Goal: Task Accomplishment & Management: Complete application form

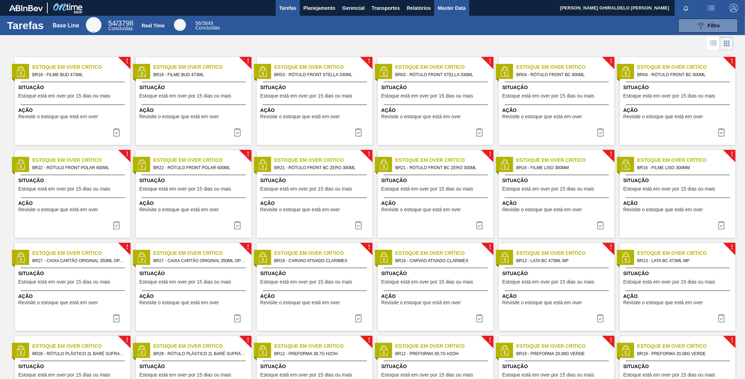
click at [450, 11] on span "Master Data" at bounding box center [452, 8] width 28 height 8
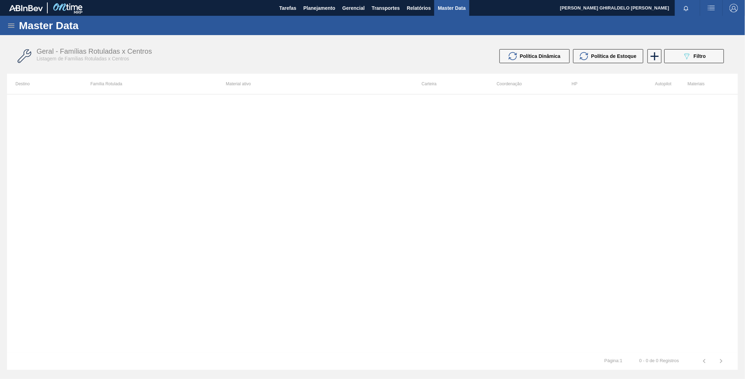
click at [14, 25] on icon at bounding box center [11, 26] width 6 height 4
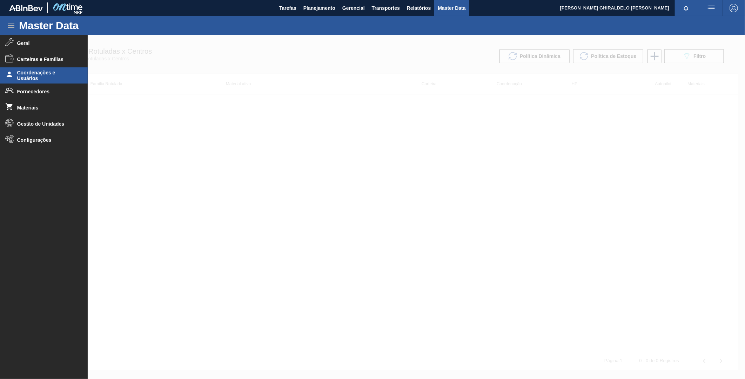
click at [43, 78] on span "Coordenações e Usuários" at bounding box center [46, 75] width 58 height 11
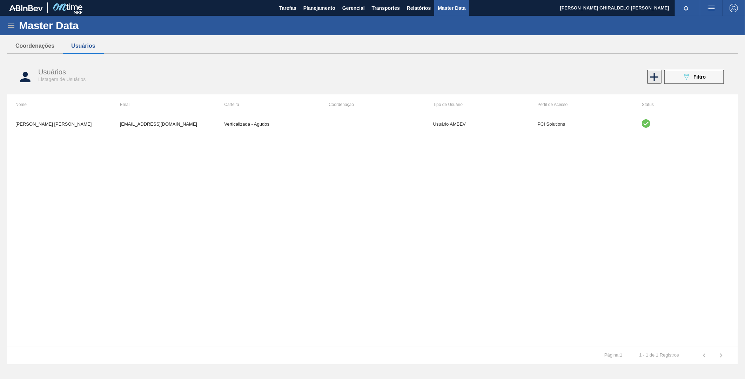
click at [657, 74] on icon at bounding box center [655, 77] width 14 height 14
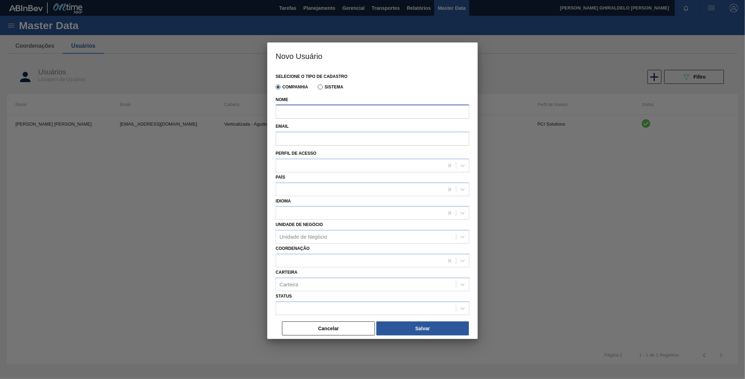
click at [303, 112] on input "Nome" at bounding box center [373, 112] width 194 height 14
paste input "[PERSON_NAME] [PERSON_NAME]"
type input "[PERSON_NAME] [PERSON_NAME]"
click at [381, 138] on input "Email" at bounding box center [373, 139] width 194 height 14
paste input "[EMAIL_ADDRESS][DOMAIN_NAME]"
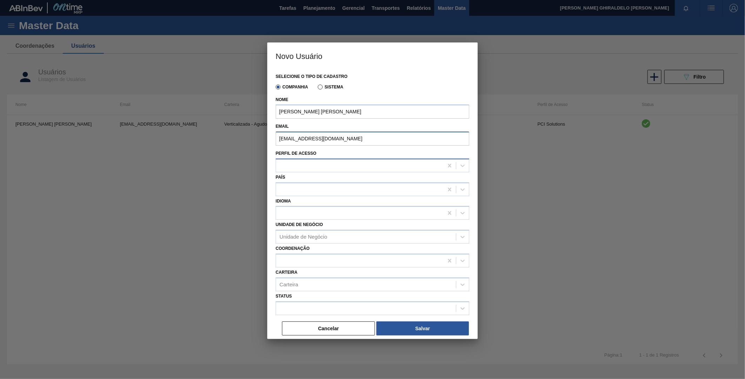
type input "[EMAIL_ADDRESS][DOMAIN_NAME]"
click at [334, 170] on div at bounding box center [373, 166] width 194 height 14
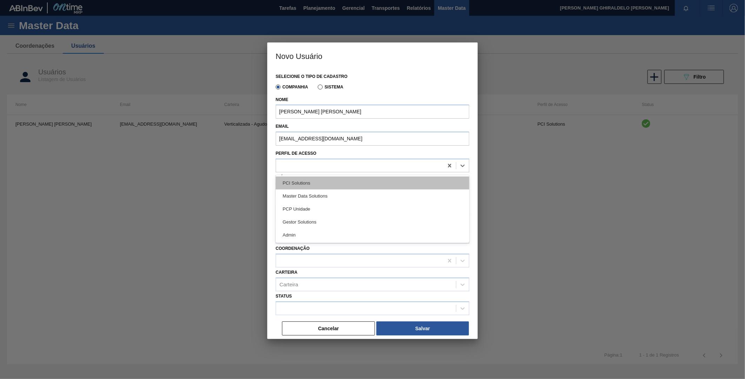
click at [295, 185] on div "PCI Solutions" at bounding box center [373, 182] width 194 height 13
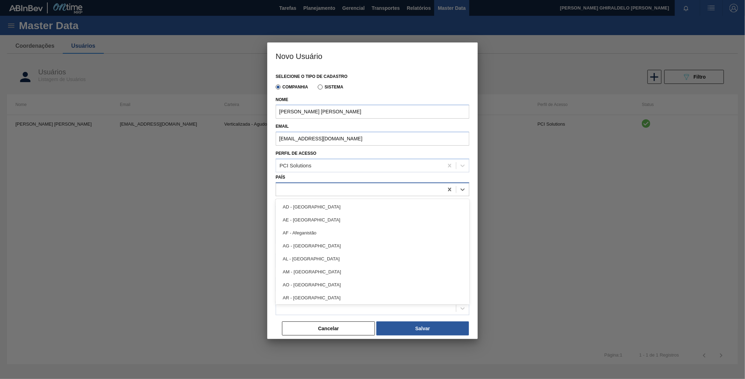
click at [300, 188] on div at bounding box center [359, 189] width 167 height 10
type input "bra"
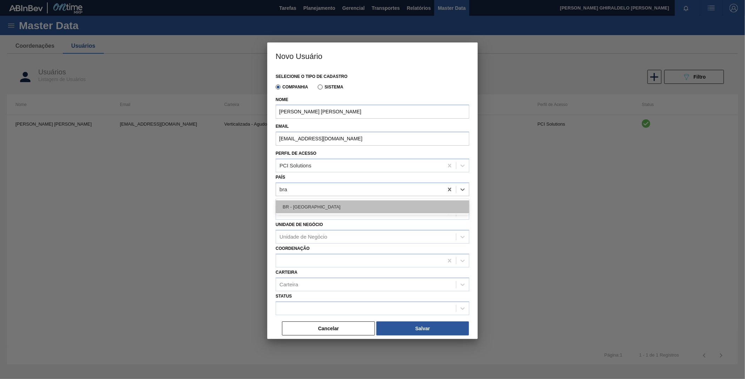
click at [305, 200] on div "BR - [GEOGRAPHIC_DATA]" at bounding box center [373, 206] width 194 height 13
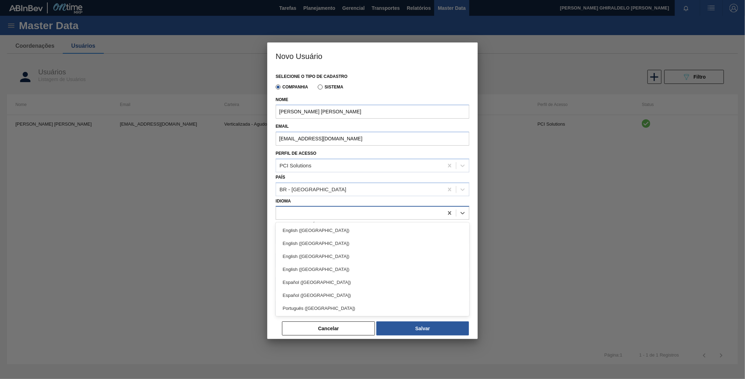
click at [314, 209] on div at bounding box center [359, 213] width 167 height 10
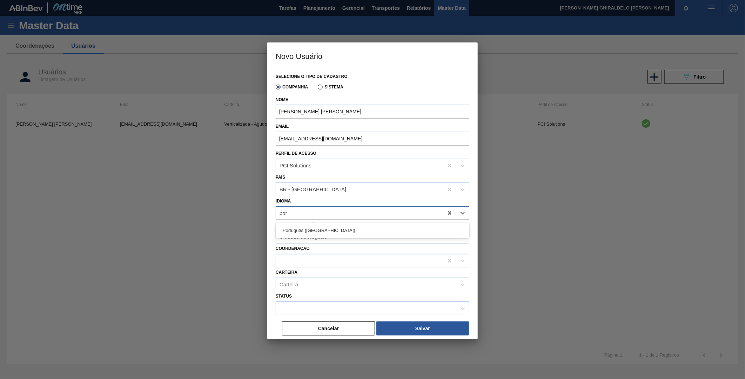
type input "port"
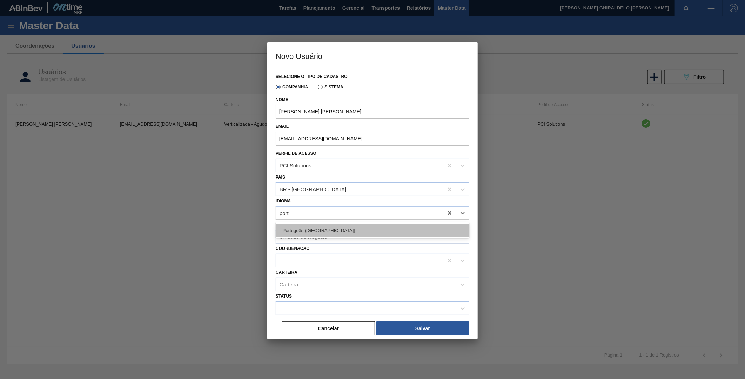
click at [307, 229] on div "Português ([GEOGRAPHIC_DATA])" at bounding box center [373, 230] width 194 height 13
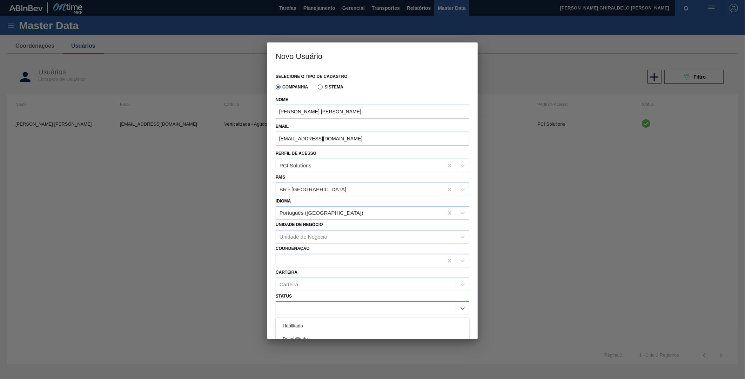
click at [301, 303] on div at bounding box center [366, 308] width 180 height 10
click at [307, 319] on div "Habilitado" at bounding box center [373, 325] width 194 height 13
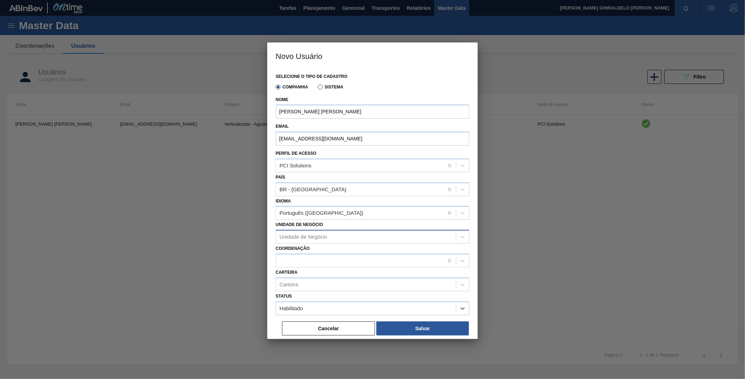
click at [290, 234] on div "Unidade de Negócio" at bounding box center [304, 237] width 48 height 6
type Negócio "vidros"
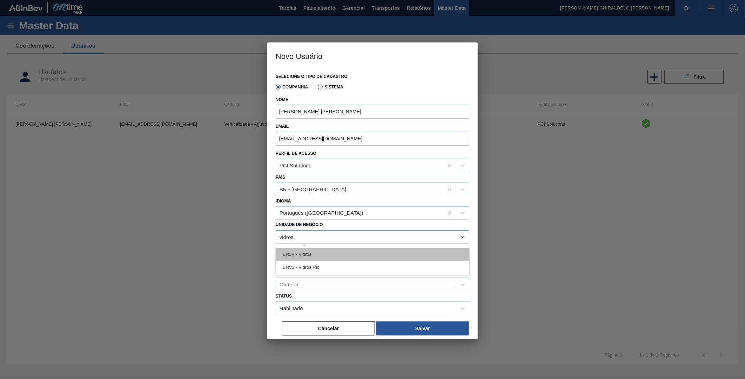
click at [312, 254] on div "BR3V - Vidros" at bounding box center [373, 254] width 194 height 13
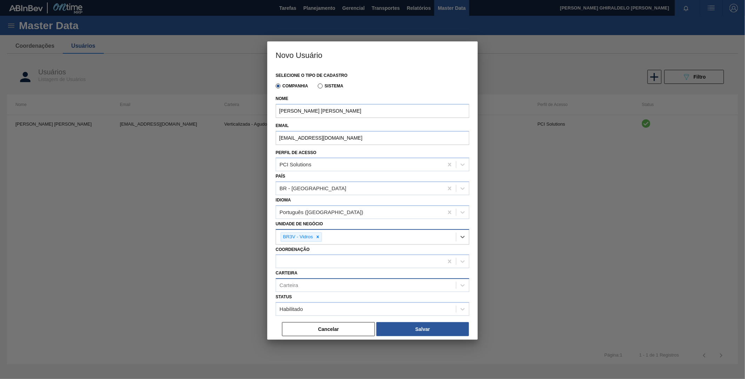
click at [308, 282] on div "Carteira" at bounding box center [366, 285] width 180 height 10
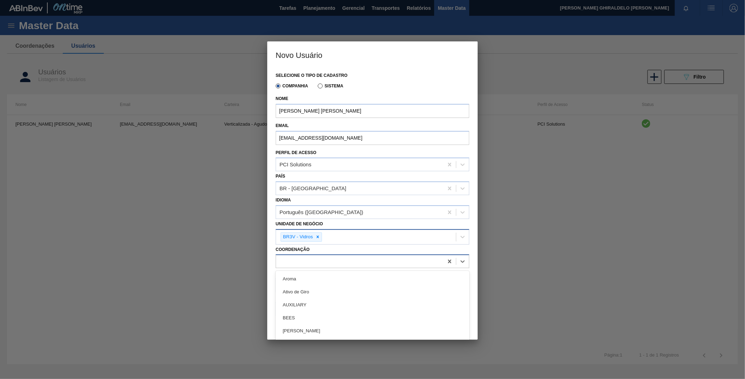
click at [300, 258] on div at bounding box center [359, 261] width 167 height 10
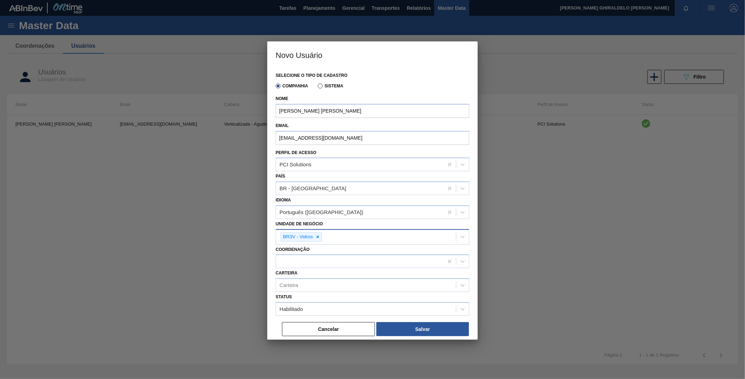
click at [338, 247] on div "Coordenação" at bounding box center [373, 257] width 194 height 24
click at [316, 236] on icon at bounding box center [317, 236] width 5 height 5
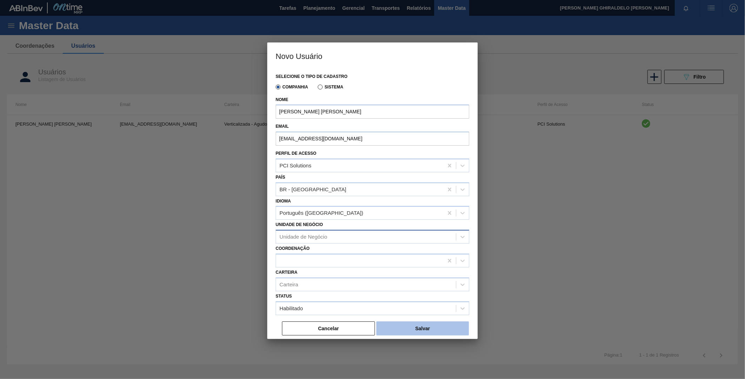
click at [400, 325] on button "Salvar" at bounding box center [422, 328] width 93 height 14
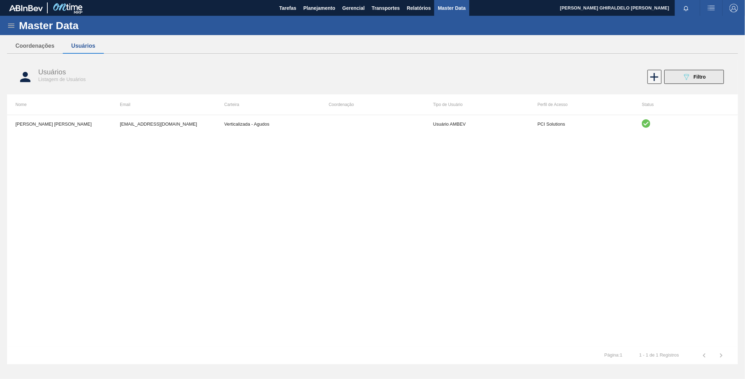
click at [674, 82] on button "089F7B8B-B2A5-4AFE-B5C0-19BA573D28AC Filtro" at bounding box center [694, 77] width 60 height 14
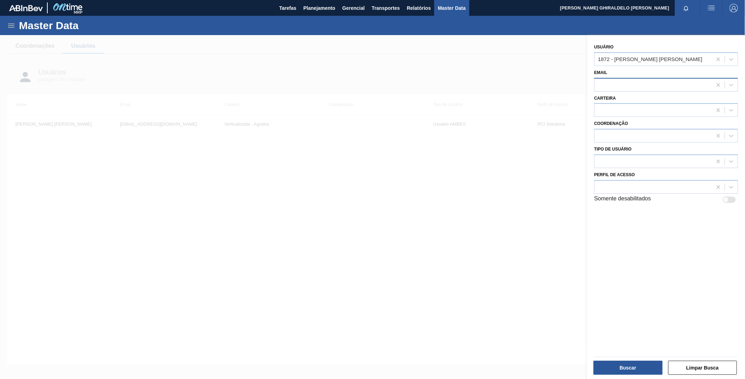
click at [620, 88] on div at bounding box center [654, 85] width 118 height 10
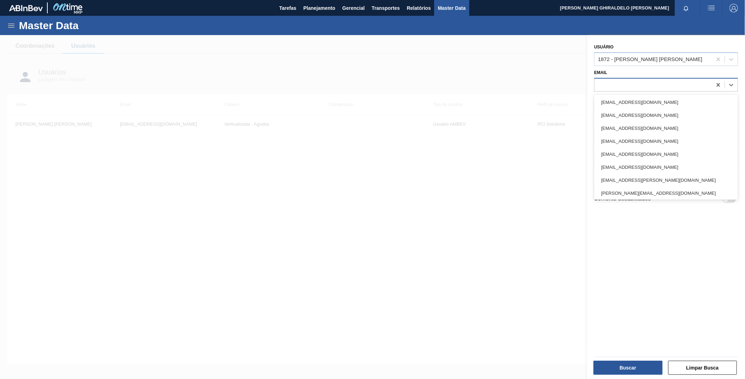
paste input "[EMAIL_ADDRESS][DOMAIN_NAME]"
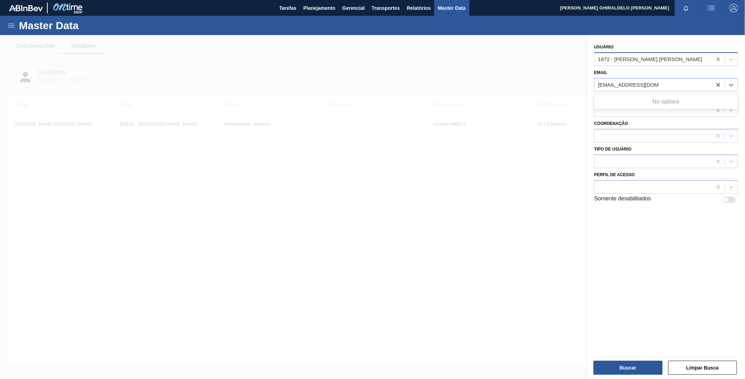
type input "[EMAIL_ADDRESS][DOMAIN_NAME]"
click at [720, 59] on icon at bounding box center [718, 59] width 7 height 7
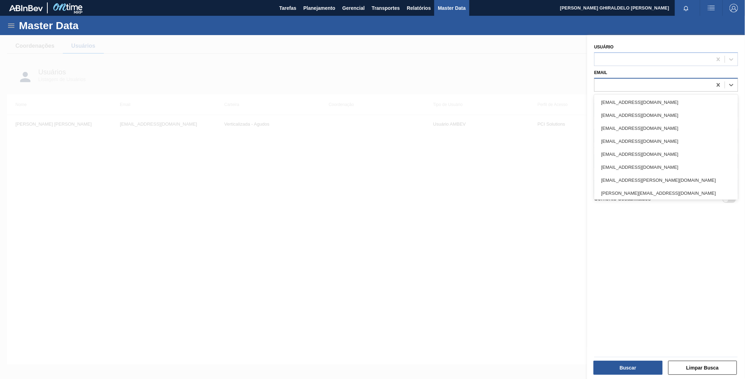
click at [682, 82] on div at bounding box center [654, 85] width 118 height 10
paste input "[EMAIL_ADDRESS][DOMAIN_NAME]"
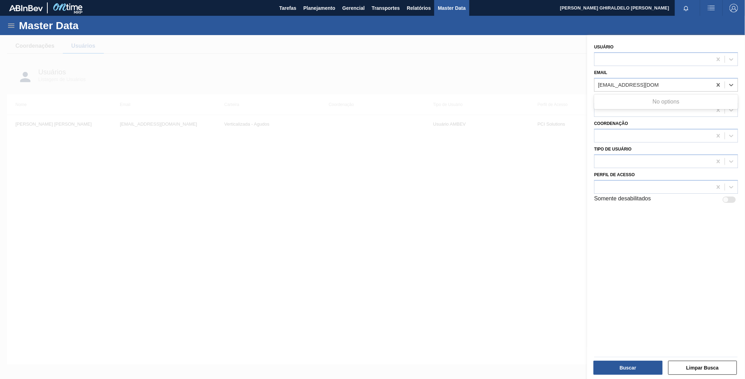
type input "[EMAIL_ADDRESS][DOMAIN_NAME]"
click at [638, 74] on div "Email Use Up and Down to choose options, press Enter to select the currently fo…" at bounding box center [666, 80] width 144 height 24
click at [628, 85] on div at bounding box center [654, 85] width 118 height 10
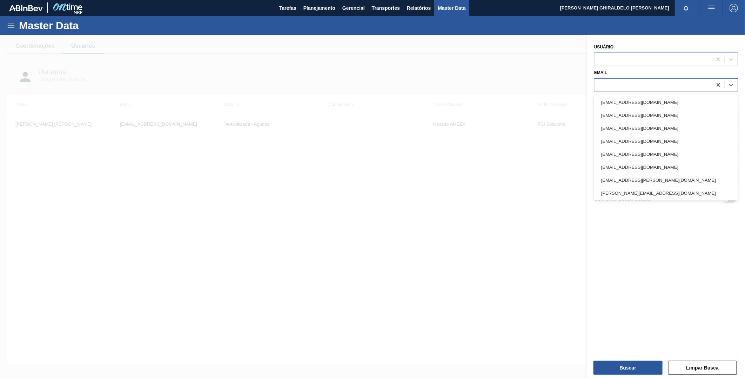
paste input "[EMAIL_ADDRESS][DOMAIN_NAME]"
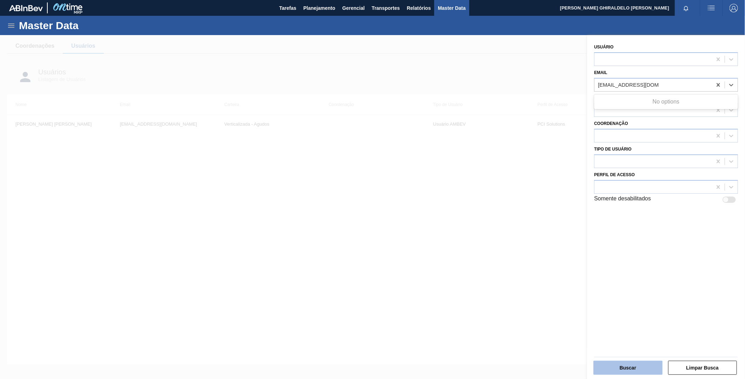
type input "[EMAIL_ADDRESS][DOMAIN_NAME]"
click at [626, 366] on button "Buscar" at bounding box center [628, 368] width 69 height 14
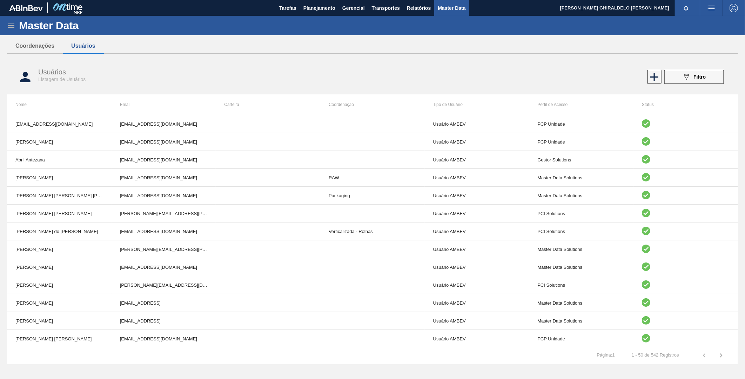
click at [695, 86] on div "Usuários Listagem de Usuários 089F7B8B-B2A5-4AFE-B5C0-19BA573D28AC Filtro" at bounding box center [372, 77] width 731 height 26
click at [694, 76] on span "Filtro" at bounding box center [700, 77] width 12 height 6
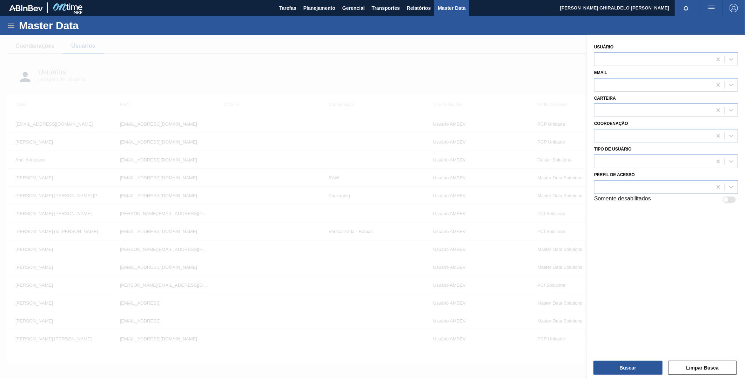
click at [665, 95] on div "Carteira" at bounding box center [666, 105] width 144 height 24
click at [644, 83] on div at bounding box center [654, 85] width 118 height 10
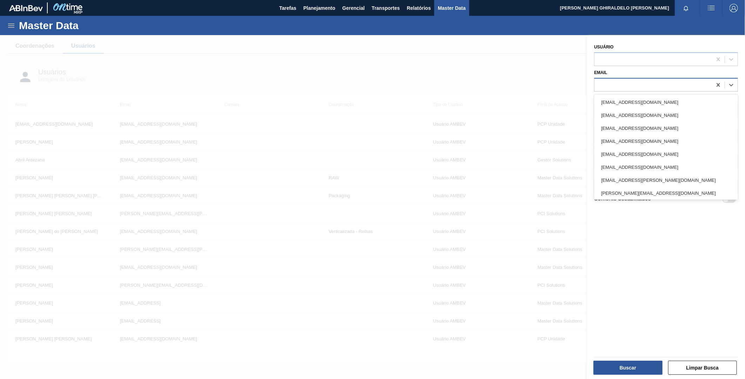
paste input "[EMAIL_ADDRESS][DOMAIN_NAME]"
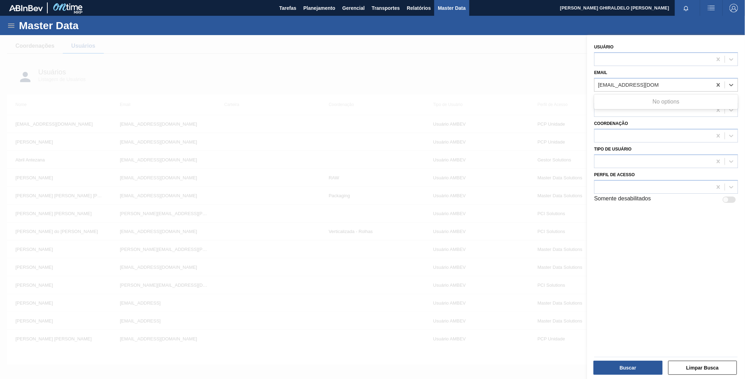
type input "[EMAIL_ADDRESS][DOMAIN_NAME]"
click at [420, 54] on div at bounding box center [372, 224] width 745 height 379
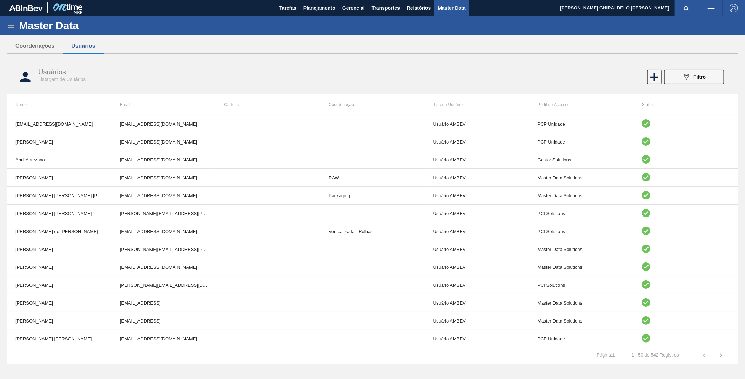
click at [14, 23] on icon at bounding box center [11, 25] width 8 height 8
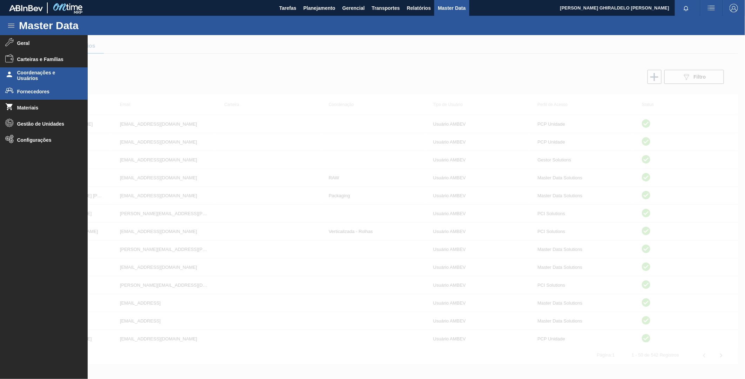
click at [32, 95] on li "Fornecedores" at bounding box center [44, 91] width 88 height 16
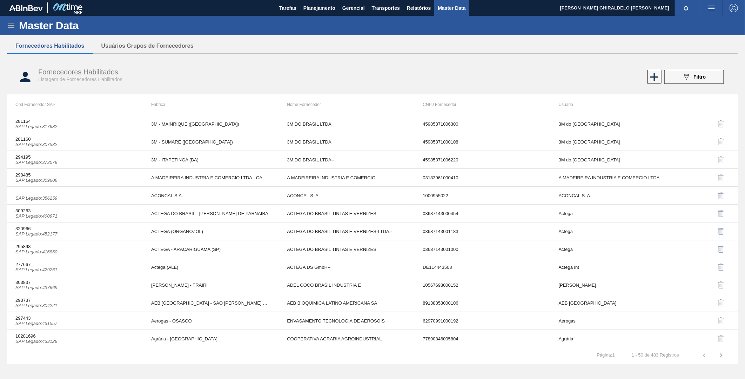
click at [8, 22] on icon at bounding box center [11, 25] width 8 height 8
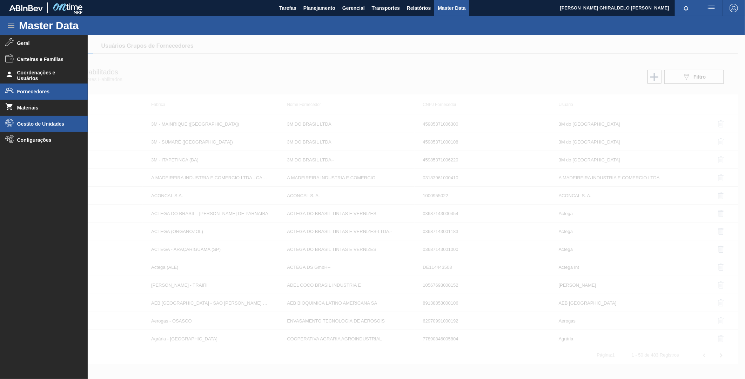
click at [23, 123] on span "Gestão de Unidades" at bounding box center [46, 124] width 58 height 6
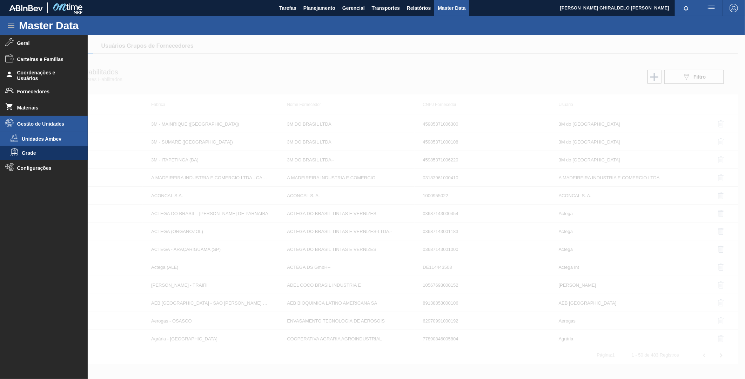
click at [34, 140] on span "Unidades Ambev" at bounding box center [49, 139] width 54 height 6
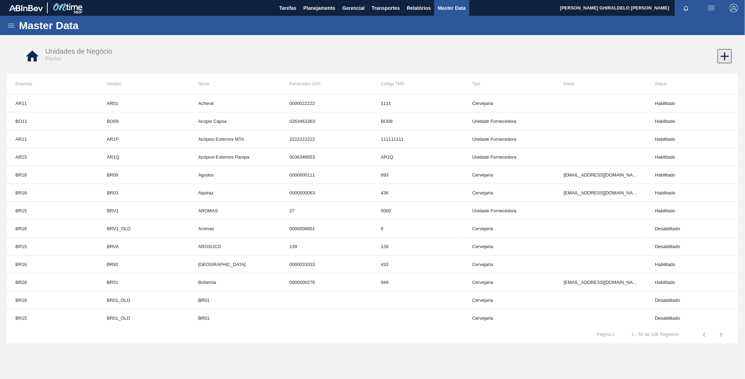
click at [720, 58] on icon at bounding box center [725, 56] width 14 height 14
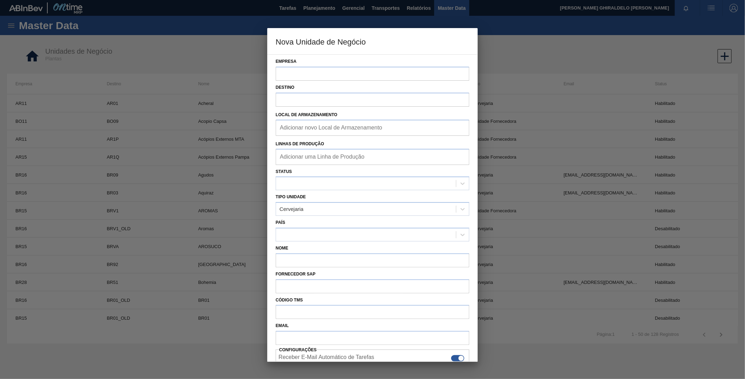
click at [290, 81] on div "Destino" at bounding box center [372, 94] width 199 height 26
click at [290, 74] on input "Empresa" at bounding box center [373, 74] width 194 height 14
click at [317, 48] on h3 "Nova Unidade de Negócio" at bounding box center [372, 41] width 210 height 27
click at [360, 190] on div at bounding box center [373, 183] width 194 height 14
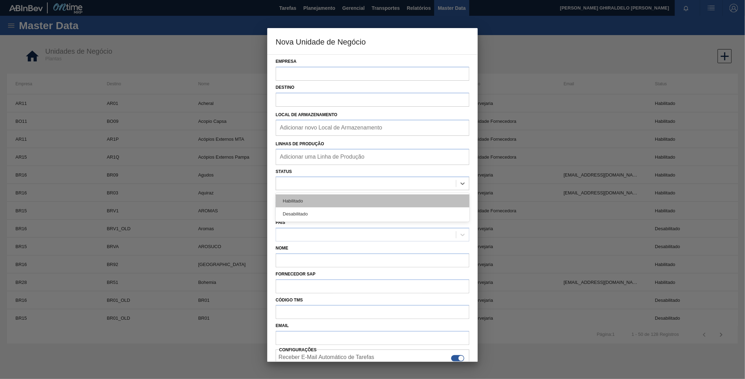
click at [335, 199] on div "Habilitado" at bounding box center [373, 200] width 194 height 13
click at [339, 206] on div "Cervejaria" at bounding box center [366, 209] width 180 height 10
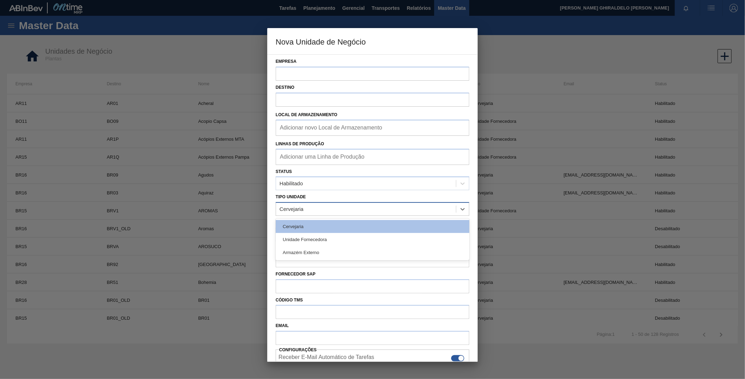
click at [339, 206] on div "Cervejaria" at bounding box center [366, 209] width 180 height 10
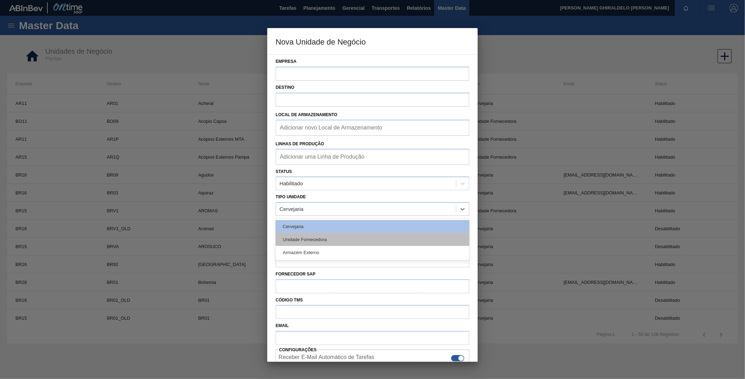
click at [327, 237] on div "Unidade Fornecedora" at bounding box center [373, 239] width 194 height 13
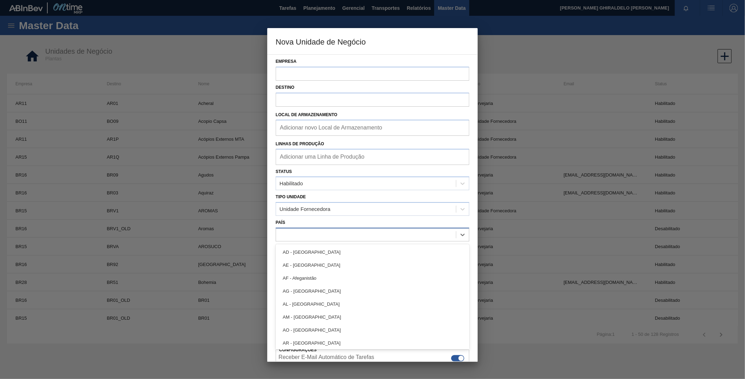
click at [304, 233] on div at bounding box center [366, 234] width 180 height 10
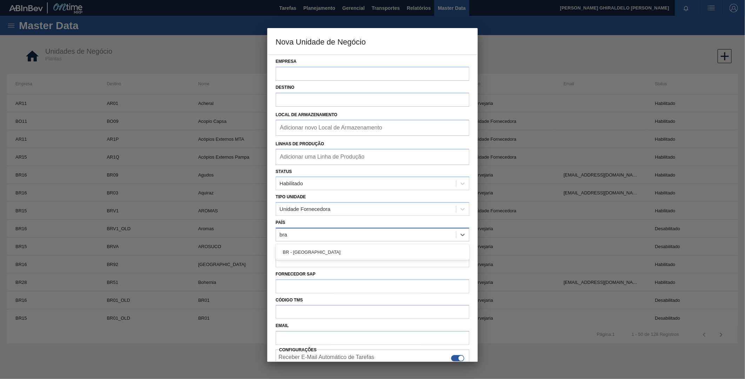
type input "bras"
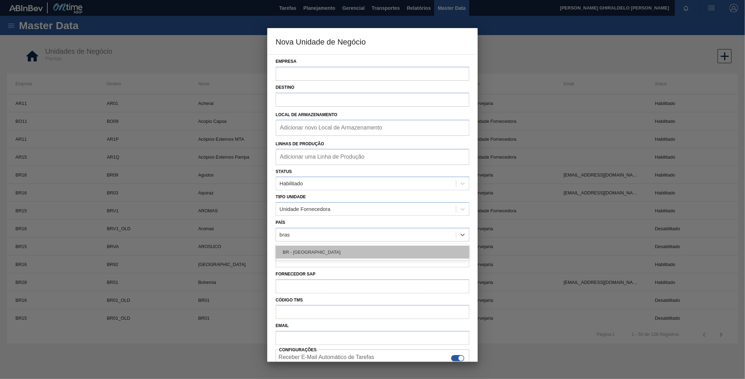
click at [306, 255] on div "BR - [GEOGRAPHIC_DATA]" at bounding box center [373, 252] width 194 height 13
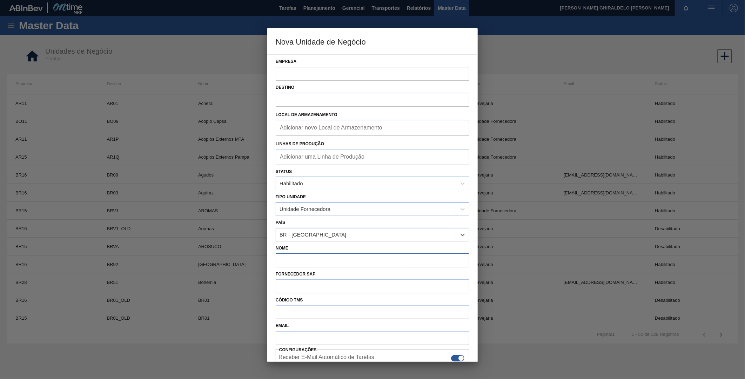
click at [307, 258] on input "Nome" at bounding box center [373, 260] width 194 height 14
click at [297, 253] on input "Nome" at bounding box center [373, 260] width 194 height 14
type input "Vidros Paraná"
click at [299, 76] on input "Empresa" at bounding box center [373, 74] width 194 height 14
type input "BRVC"
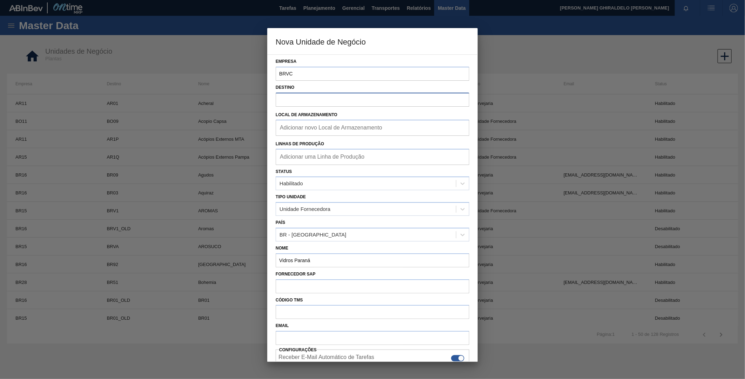
click at [310, 98] on input "Destino" at bounding box center [373, 100] width 194 height 14
click at [310, 125] on input "Adicionar novo Local de Armazenamento" at bounding box center [331, 127] width 103 height 7
type input "Vidros"
type input "P"
click at [353, 214] on div "Unidade Fornecedora" at bounding box center [373, 209] width 194 height 14
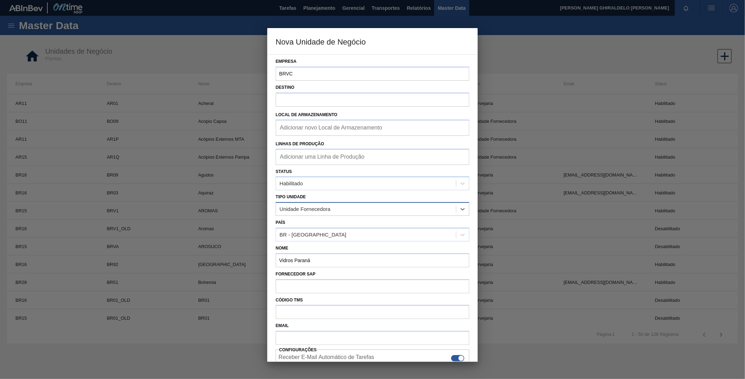
click at [353, 214] on div "Unidade Fornecedora" at bounding box center [373, 209] width 194 height 14
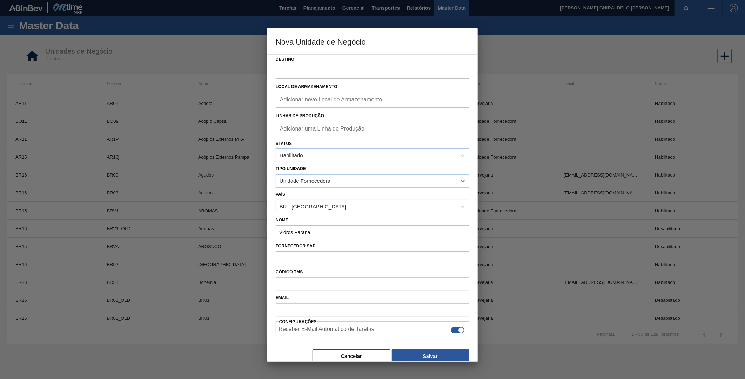
scroll to position [25, 0]
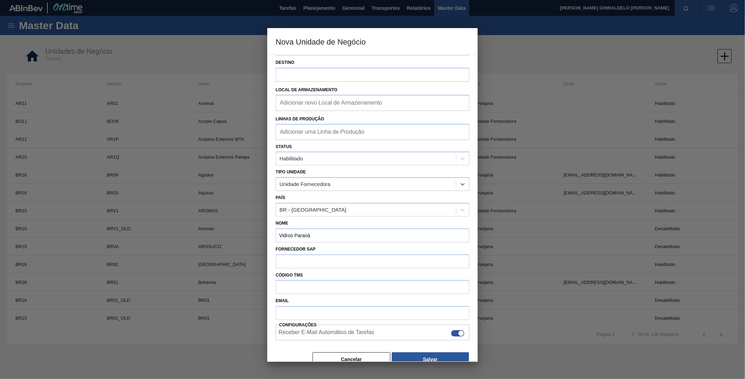
click at [297, 106] on input "Adicionar novo Local de Armazenamento" at bounding box center [331, 102] width 103 height 7
paste input "Carambéi"
type input "Carambéi"
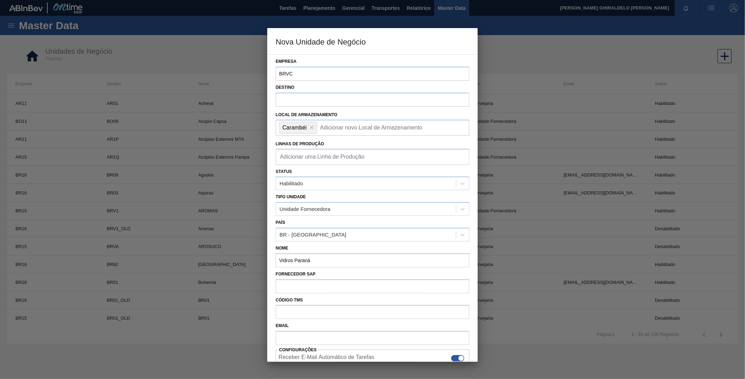
scroll to position [33, 0]
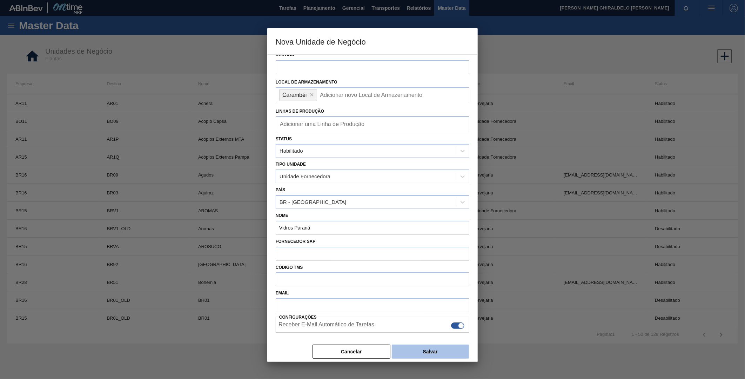
click at [437, 352] on button "Salvar" at bounding box center [430, 351] width 77 height 14
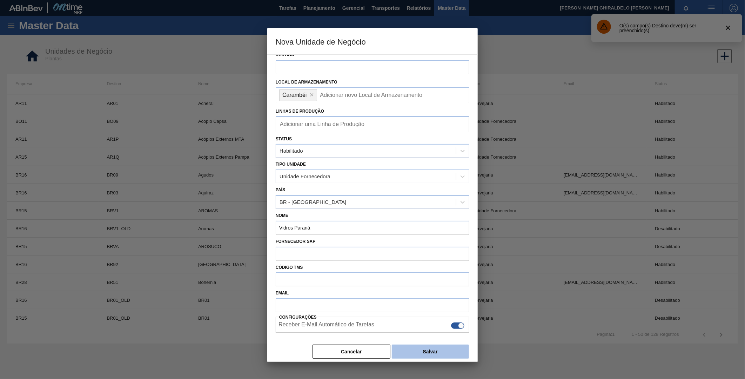
click at [437, 352] on button "Salvar" at bounding box center [430, 351] width 77 height 14
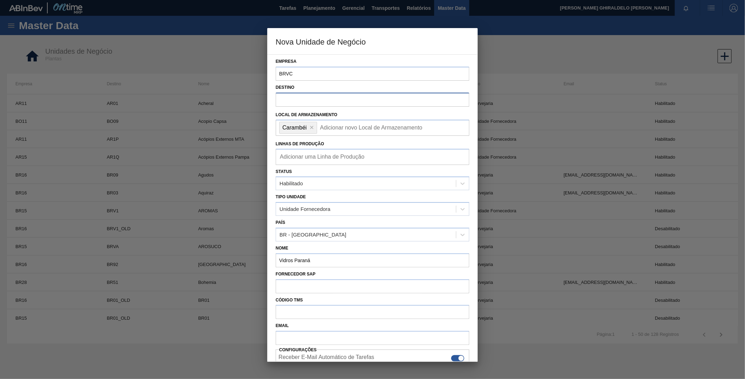
click at [311, 98] on input "Destino" at bounding box center [373, 100] width 194 height 14
type input "BRVC"
click at [297, 71] on input "BRVC" at bounding box center [373, 74] width 194 height 14
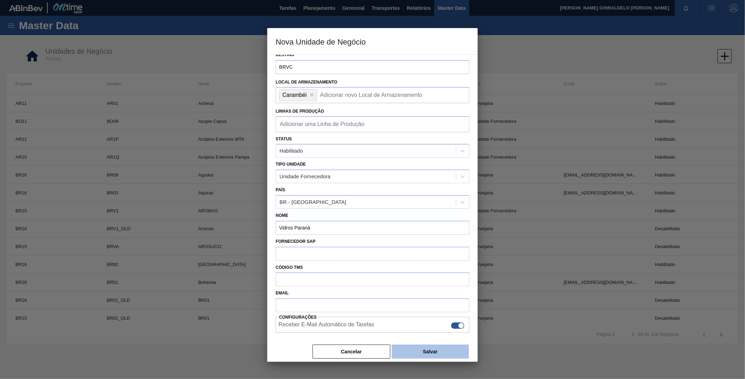
type input "BR16"
click at [426, 349] on button "Salvar" at bounding box center [430, 351] width 77 height 14
drag, startPoint x: 392, startPoint y: 33, endPoint x: 442, endPoint y: 42, distance: 50.6
click at [441, 42] on h3 "Nova Unidade de Negócio" at bounding box center [372, 41] width 210 height 27
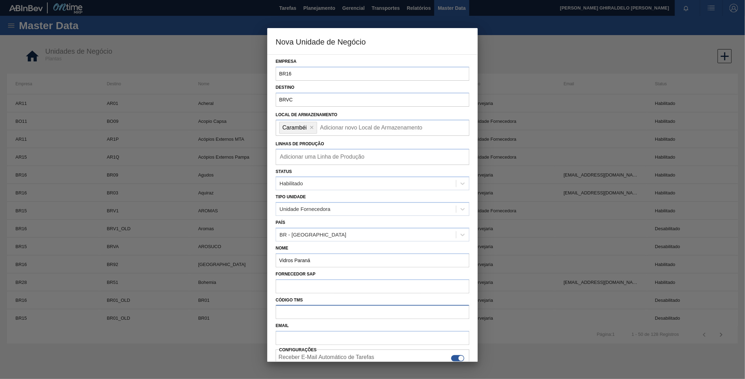
click at [297, 315] on input "Código TMS" at bounding box center [373, 312] width 194 height 14
type input "443"
click at [292, 290] on input "Fornecedor SAP" at bounding box center [373, 286] width 194 height 14
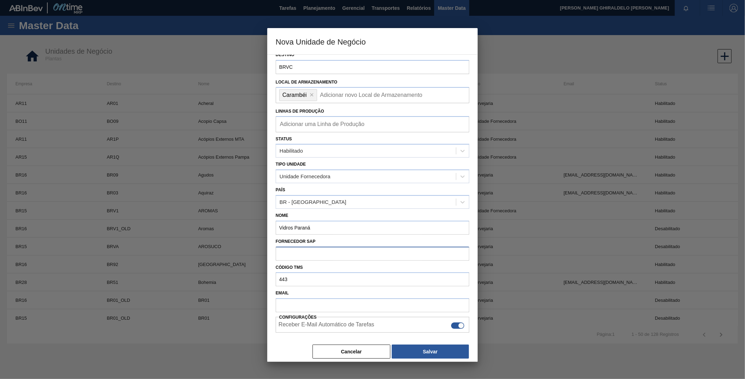
click at [299, 254] on input "Fornecedor SAP" at bounding box center [373, 254] width 194 height 14
type input "00009999"
click at [418, 350] on button "Salvar" at bounding box center [430, 351] width 77 height 14
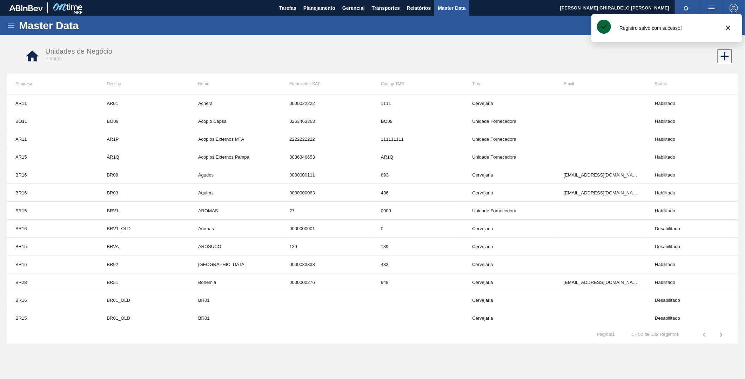
click at [12, 29] on icon at bounding box center [11, 25] width 8 height 8
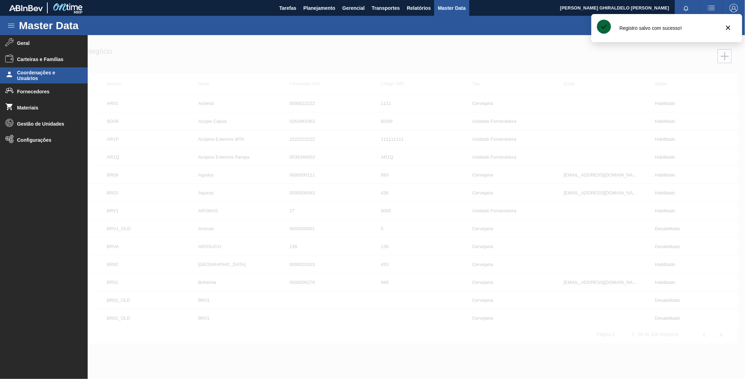
click at [43, 75] on span "Coordenações e Usuários" at bounding box center [46, 75] width 58 height 11
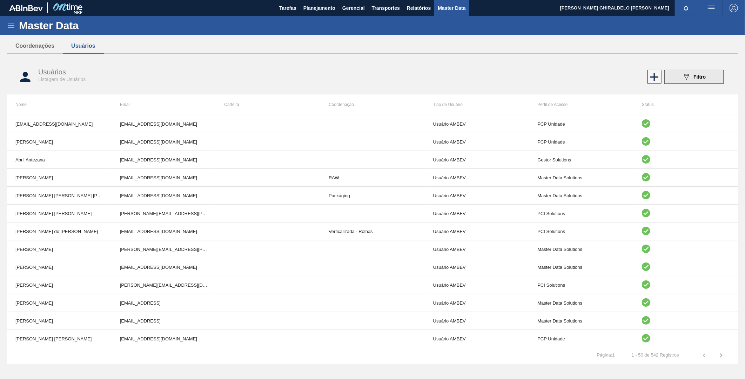
click at [695, 75] on span "Filtro" at bounding box center [700, 77] width 12 height 6
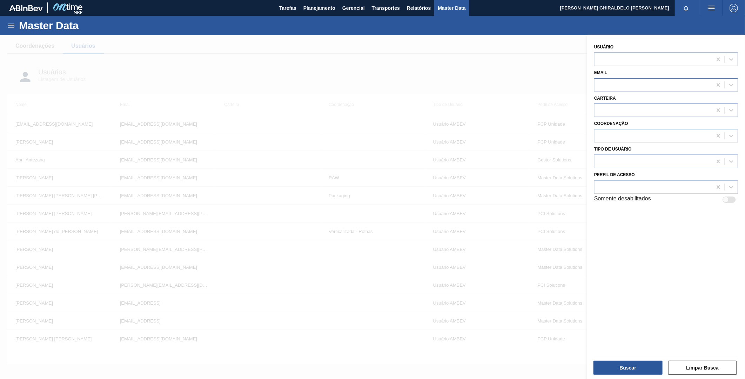
click at [633, 87] on div at bounding box center [654, 85] width 118 height 10
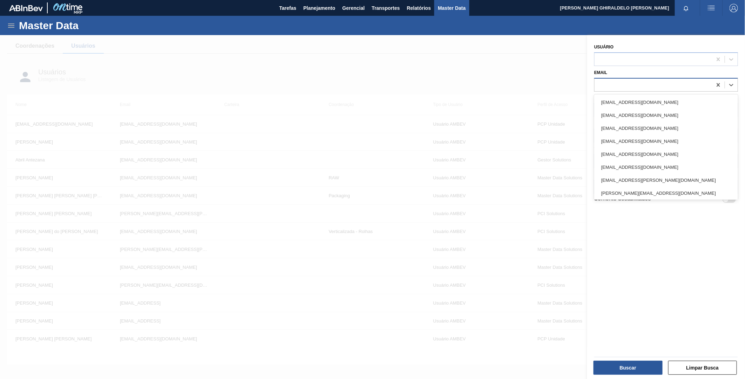
paste input "[URL][DOMAIN_NAME]"
type input "[URL][DOMAIN_NAME]"
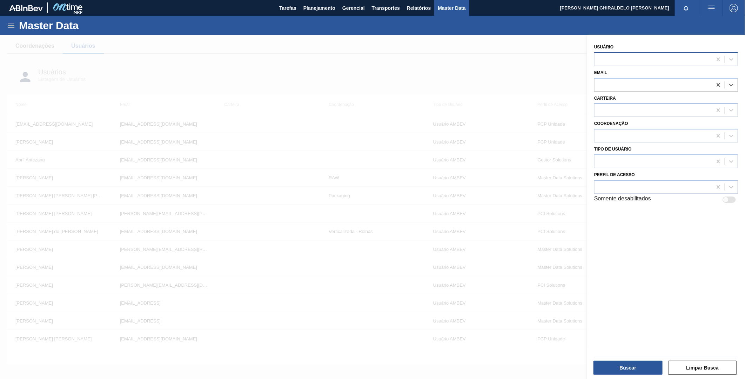
click at [613, 56] on div at bounding box center [654, 59] width 118 height 10
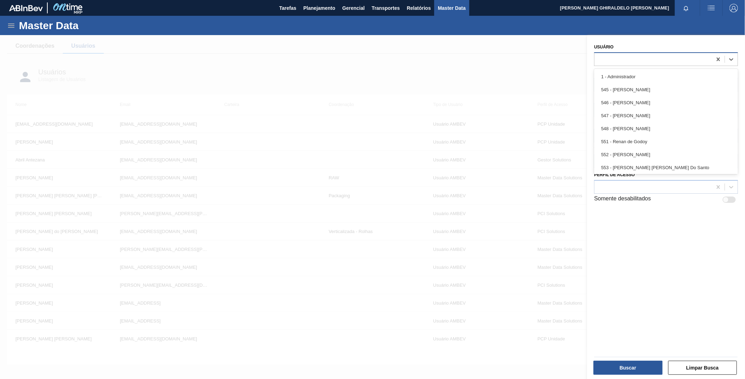
paste input "[PERSON_NAME] [PERSON_NAME]"
type input "[PERSON_NAME] [PERSON_NAME]"
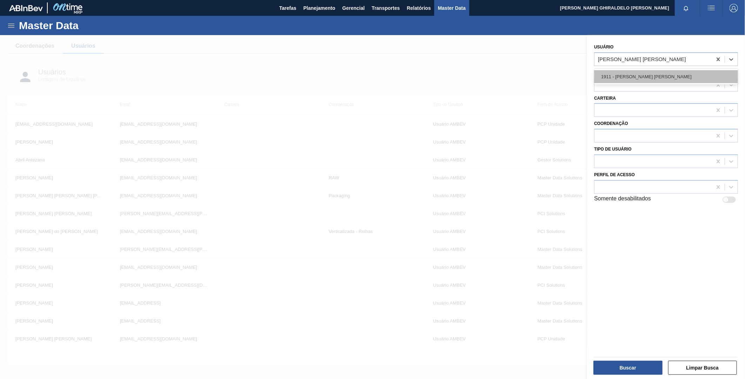
click at [630, 76] on div "1911 - [PERSON_NAME] [PERSON_NAME]" at bounding box center [666, 76] width 144 height 13
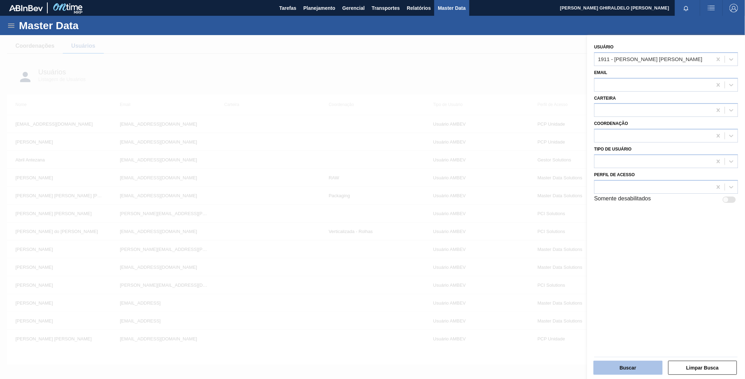
click at [630, 363] on button "Buscar" at bounding box center [628, 368] width 69 height 14
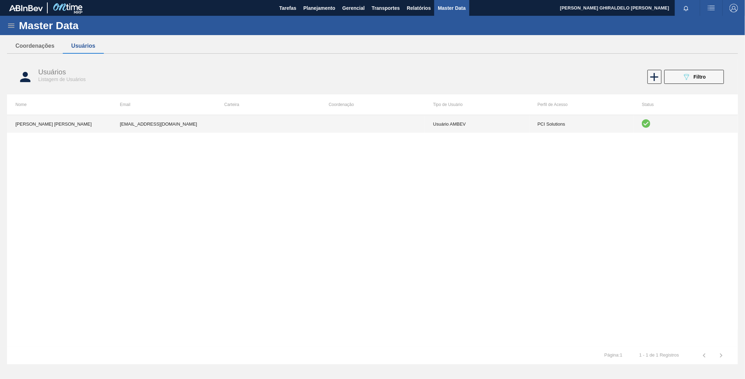
click at [394, 121] on td at bounding box center [372, 124] width 105 height 18
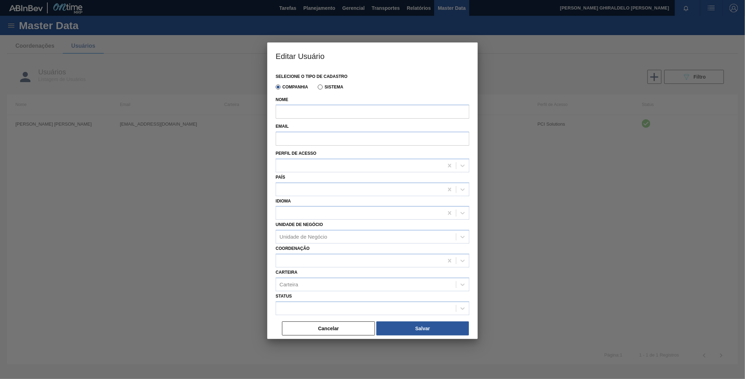
type input "[PERSON_NAME] [PERSON_NAME]"
type input "[EMAIL_ADDRESS][DOMAIN_NAME]"
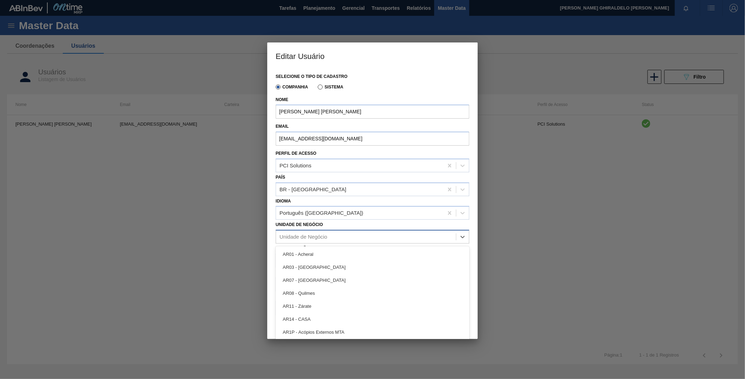
click at [300, 241] on div "Unidade de Negócio" at bounding box center [373, 237] width 194 height 14
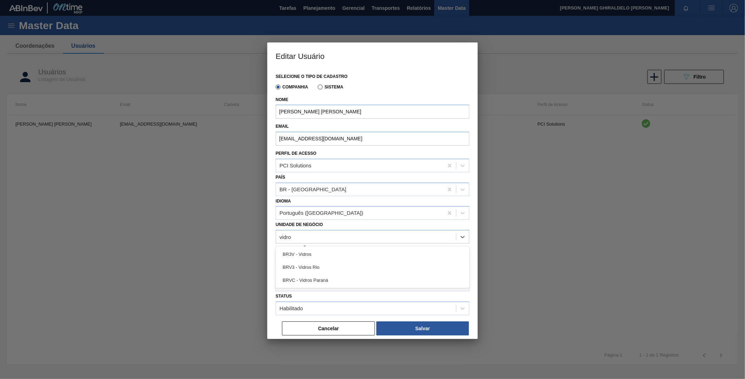
type Negócio "vidros"
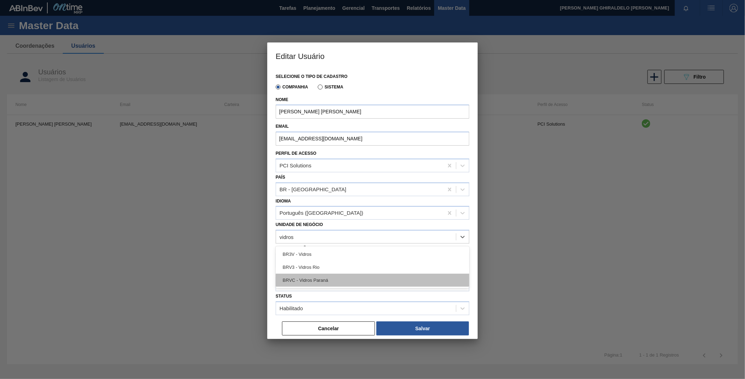
click at [315, 282] on div "BRVC - Vidros Paraná" at bounding box center [373, 280] width 194 height 13
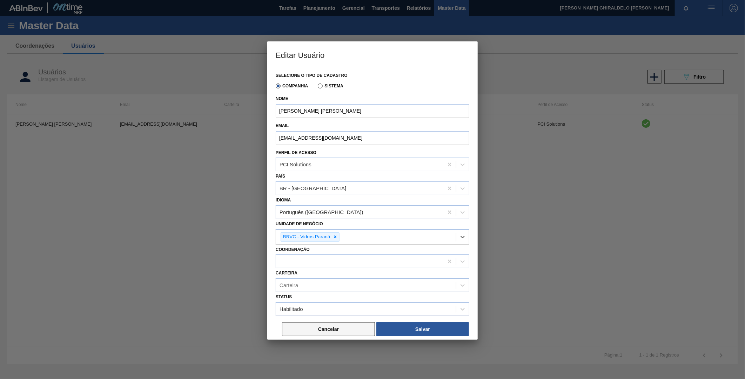
click at [315, 327] on button "Cancelar" at bounding box center [328, 329] width 93 height 14
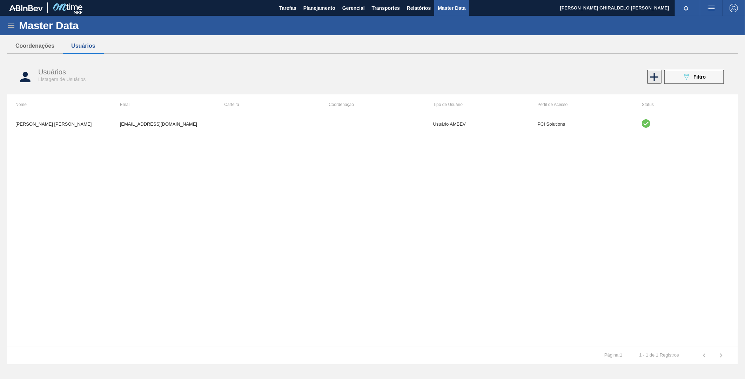
click at [658, 79] on icon at bounding box center [655, 77] width 14 height 14
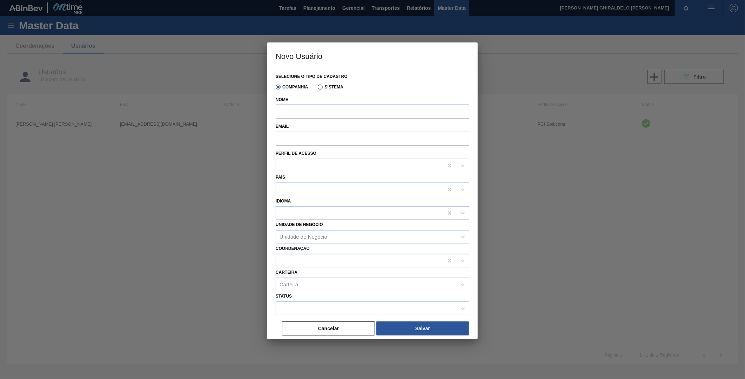
click at [316, 113] on input "Nome" at bounding box center [373, 112] width 194 height 14
paste input "[PERSON_NAME]"
type input "[PERSON_NAME]"
click at [323, 141] on input "Email" at bounding box center [373, 139] width 194 height 14
paste input "[EMAIL_ADDRESS][DOMAIN_NAME]"
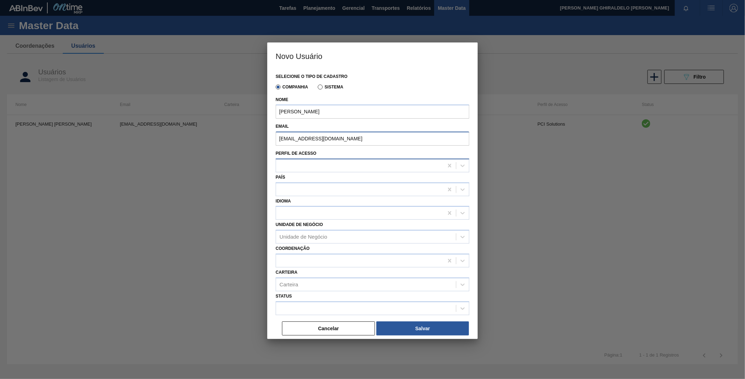
type input "[EMAIL_ADDRESS][DOMAIN_NAME]"
click at [286, 161] on div at bounding box center [359, 165] width 167 height 10
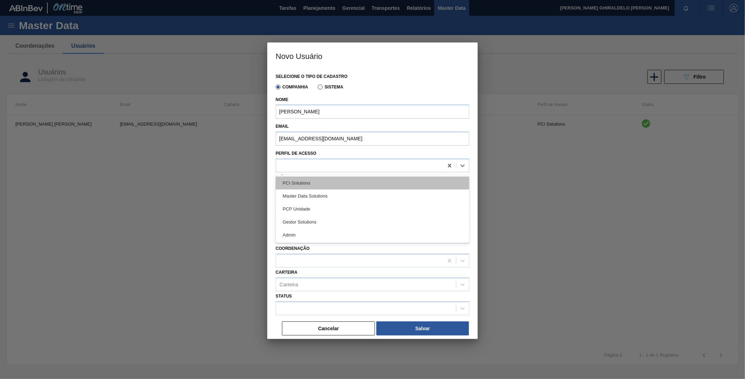
click at [297, 184] on div "PCI Solutions" at bounding box center [373, 182] width 194 height 13
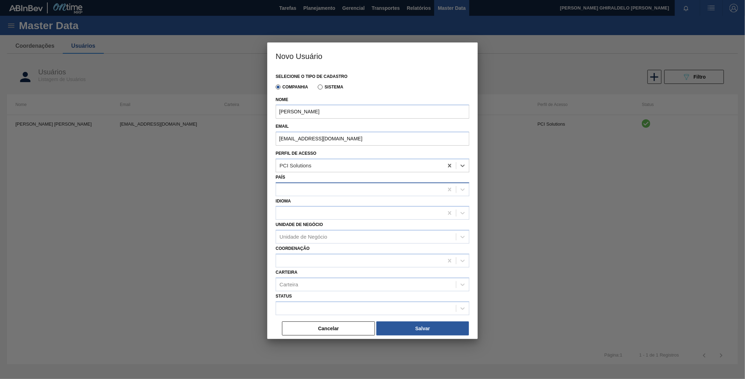
click at [311, 189] on div at bounding box center [359, 189] width 167 height 10
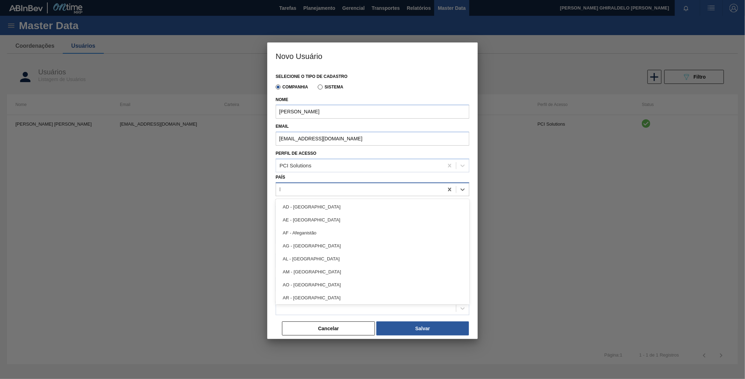
type input "br"
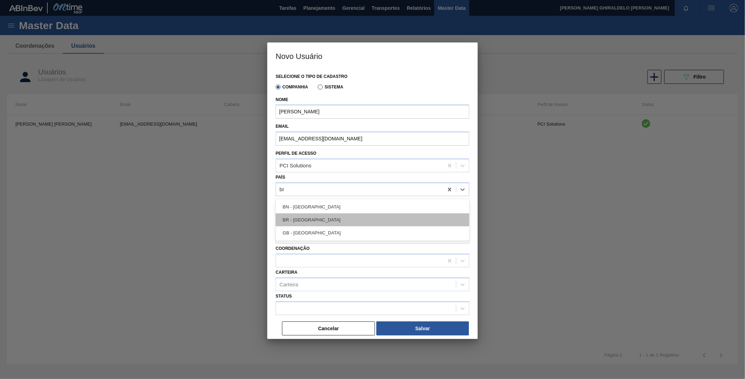
click at [310, 214] on div "BR - [GEOGRAPHIC_DATA]" at bounding box center [373, 219] width 194 height 13
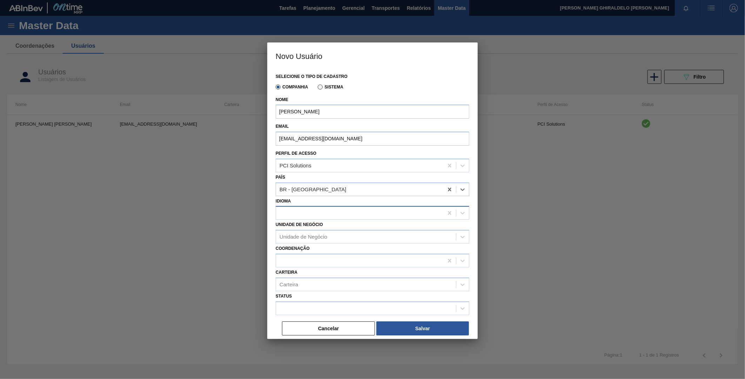
click at [300, 209] on div at bounding box center [359, 213] width 167 height 10
type input "port"
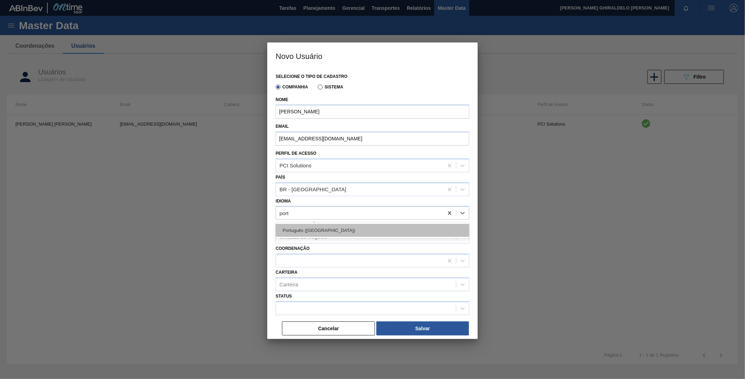
click at [308, 228] on div "Português ([GEOGRAPHIC_DATA])" at bounding box center [373, 230] width 194 height 13
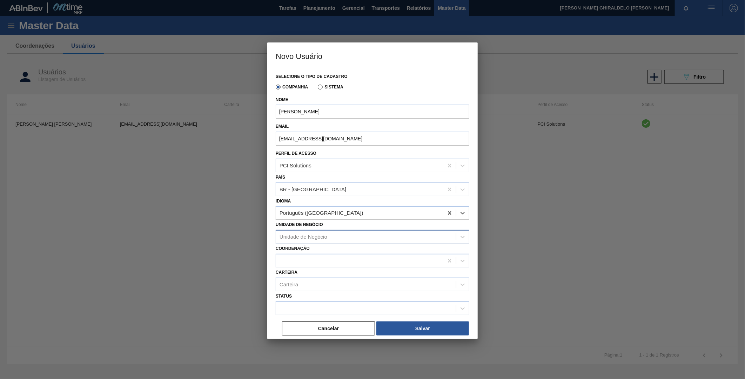
click at [306, 234] on div "Unidade de Negócio" at bounding box center [304, 237] width 48 height 6
type Negócio "vidros p"
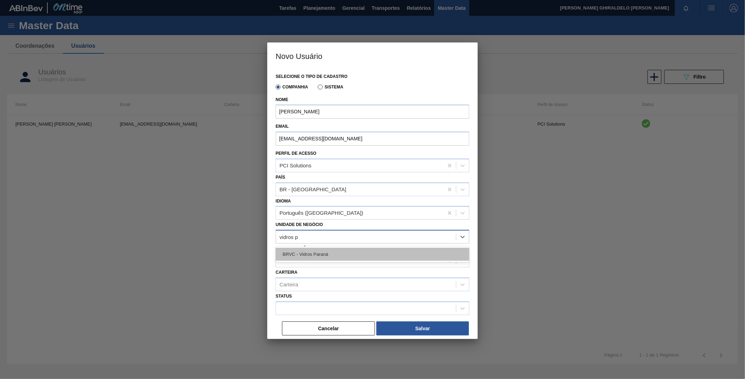
click at [314, 254] on div "BRVC - Vidros Paraná" at bounding box center [373, 254] width 194 height 13
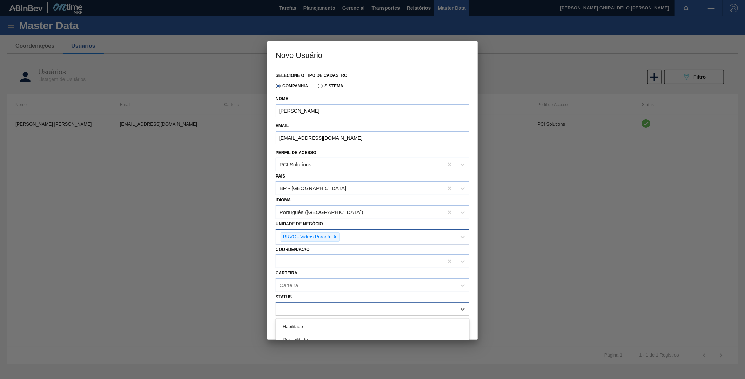
click at [317, 306] on div at bounding box center [366, 309] width 180 height 10
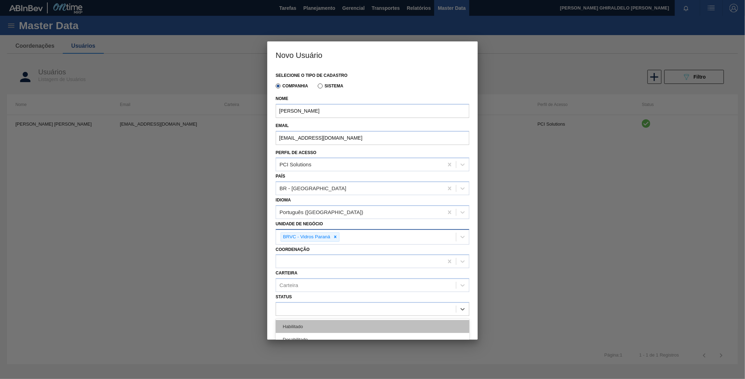
click at [307, 326] on div "Habilitado" at bounding box center [373, 326] width 194 height 13
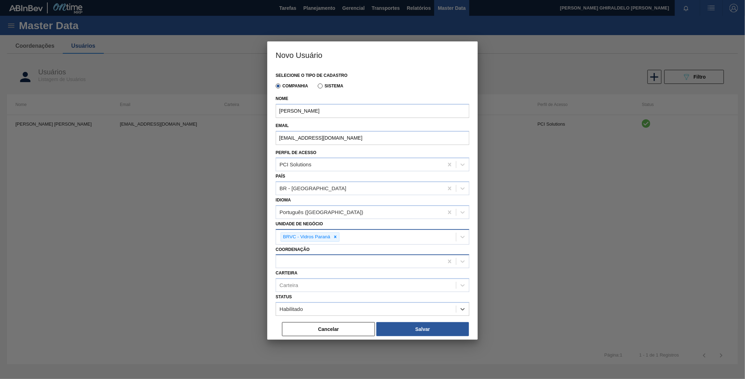
click at [310, 257] on div at bounding box center [359, 261] width 167 height 10
click at [414, 329] on button "Salvar" at bounding box center [422, 329] width 93 height 14
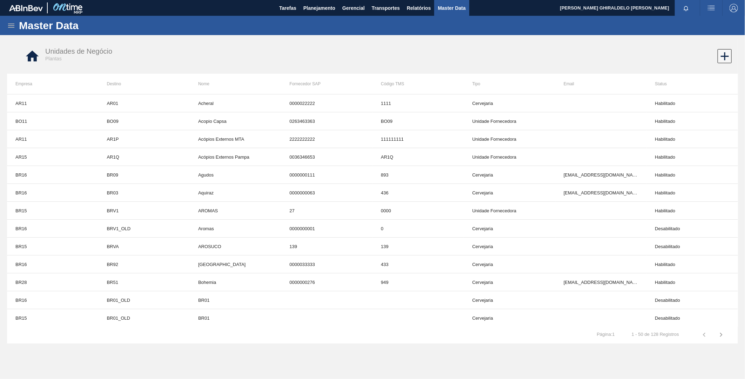
click at [723, 335] on icon "button" at bounding box center [721, 334] width 8 height 8
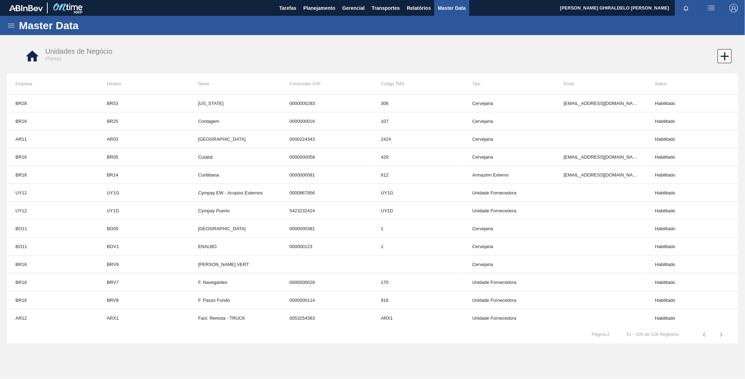
click at [723, 335] on icon "button" at bounding box center [721, 334] width 8 height 8
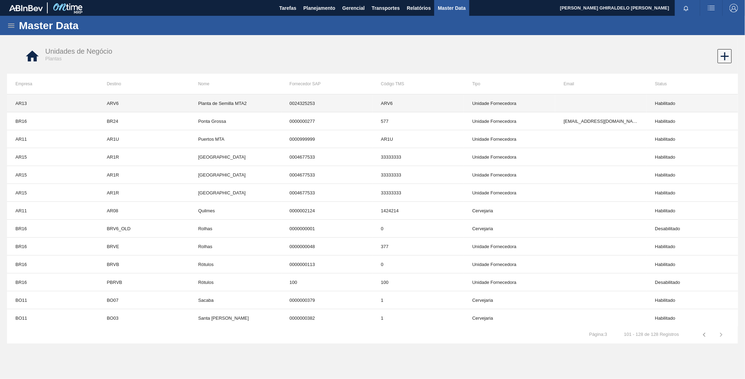
click at [301, 101] on td "0024325253" at bounding box center [327, 103] width 92 height 18
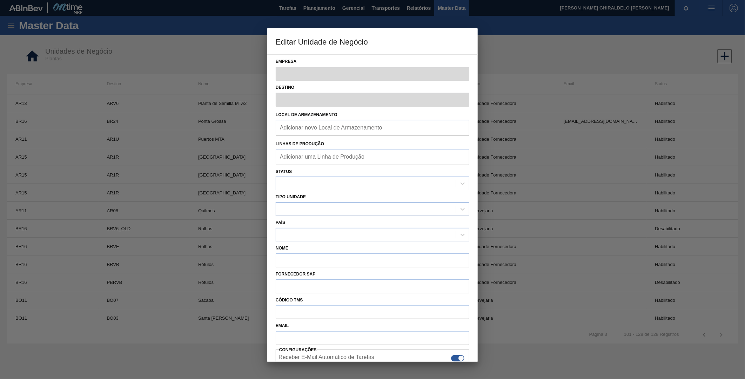
type input "AR13"
type input "ARV6"
type input "Planta de Semilla MTA2"
type input "0024325253"
type input "ARV6"
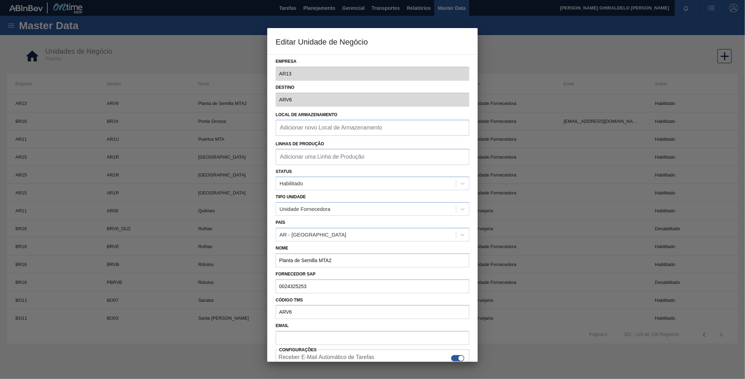
scroll to position [33, 0]
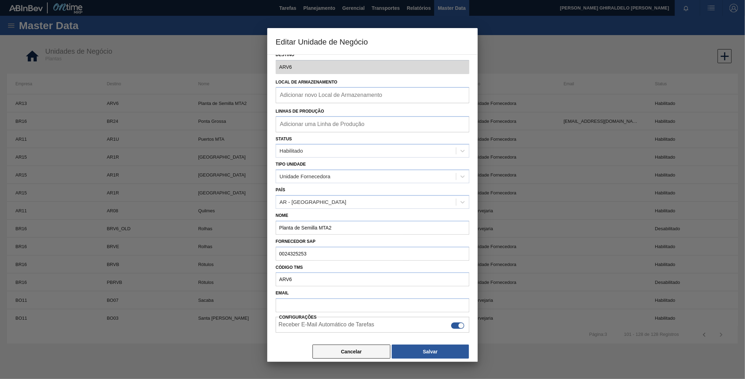
click at [341, 348] on button "Cancelar" at bounding box center [352, 351] width 78 height 14
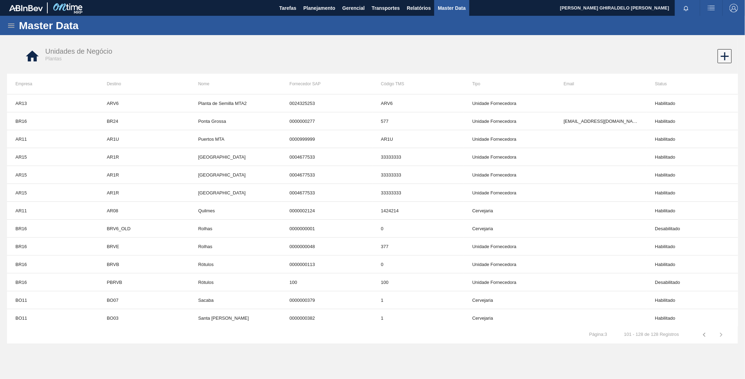
click at [707, 338] on icon "button" at bounding box center [704, 334] width 8 height 8
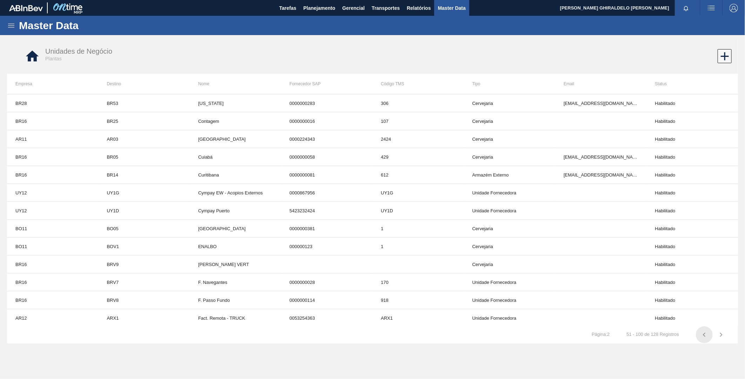
click at [707, 338] on icon "button" at bounding box center [704, 334] width 8 height 8
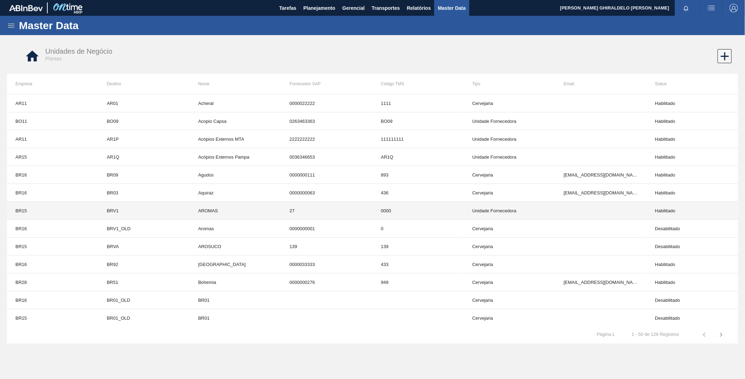
click at [349, 213] on td "27" at bounding box center [327, 211] width 92 height 18
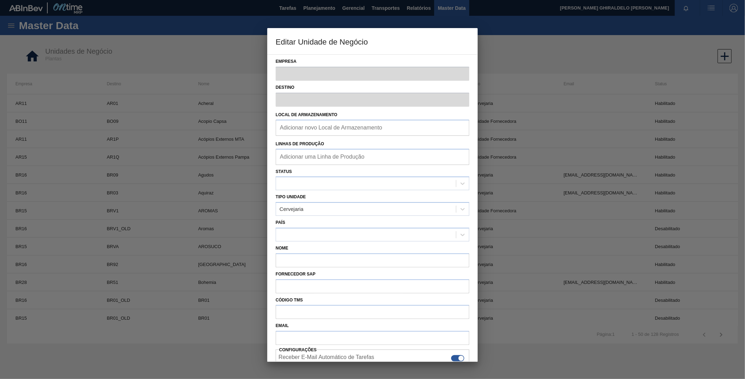
type input "BR15"
type input "BRV1"
type input "AROMAS"
type input "27"
type input "0000"
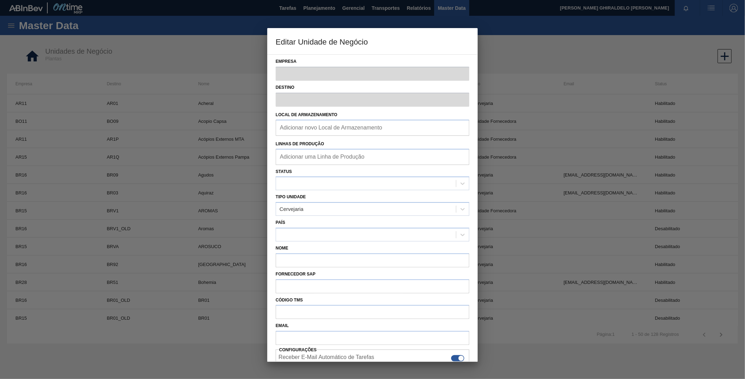
checkbox input "false"
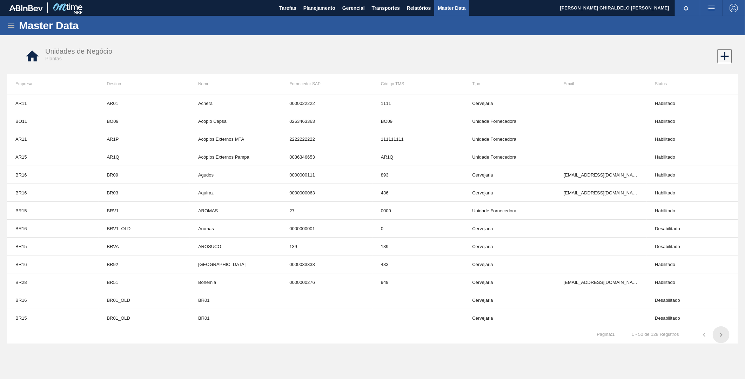
click at [720, 334] on icon "button" at bounding box center [721, 334] width 8 height 8
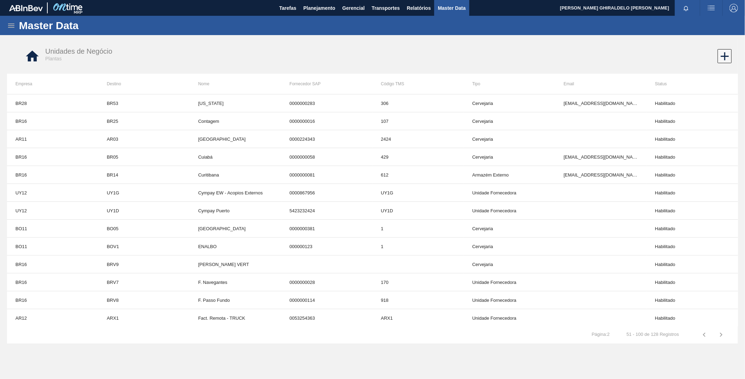
click at [720, 334] on icon "button" at bounding box center [721, 334] width 8 height 8
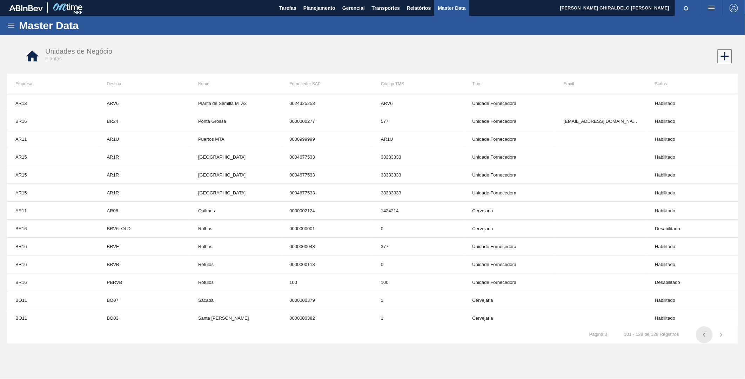
click at [704, 335] on icon "button" at bounding box center [704, 334] width 8 height 8
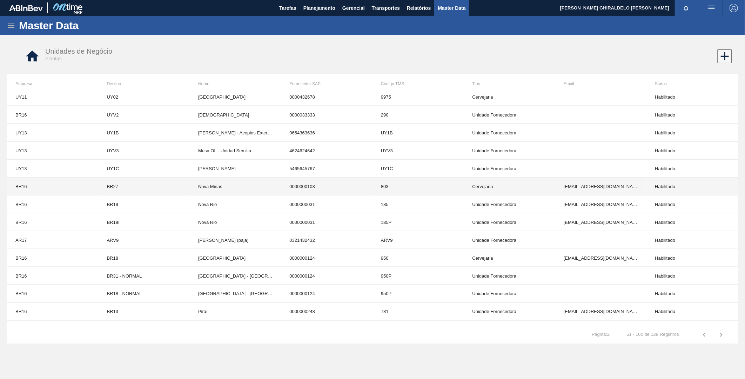
scroll to position [664, 0]
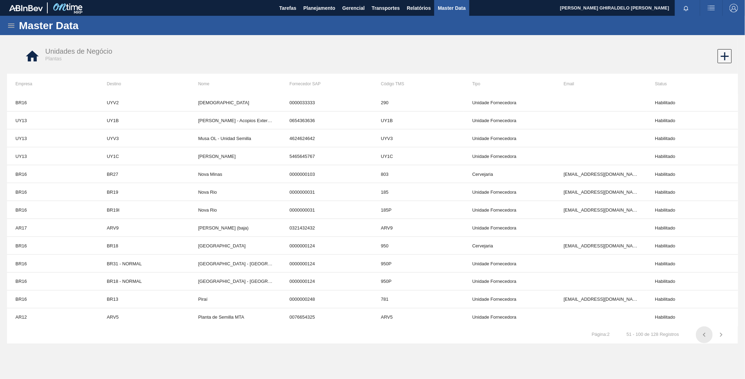
click at [705, 337] on icon "button" at bounding box center [704, 334] width 8 height 8
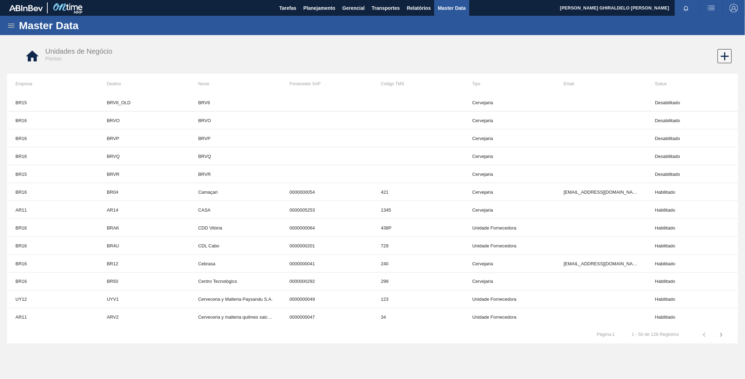
click at [720, 337] on icon "button" at bounding box center [721, 334] width 8 height 8
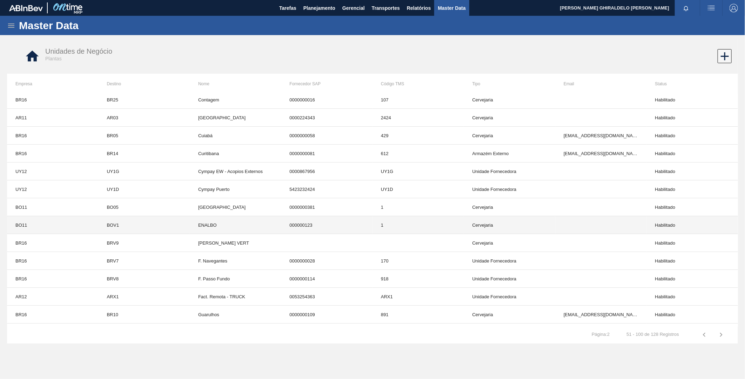
scroll to position [0, 0]
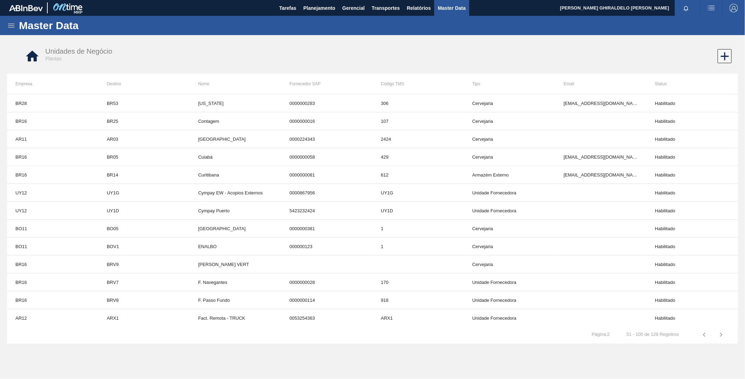
click at [707, 335] on icon "button" at bounding box center [704, 334] width 8 height 8
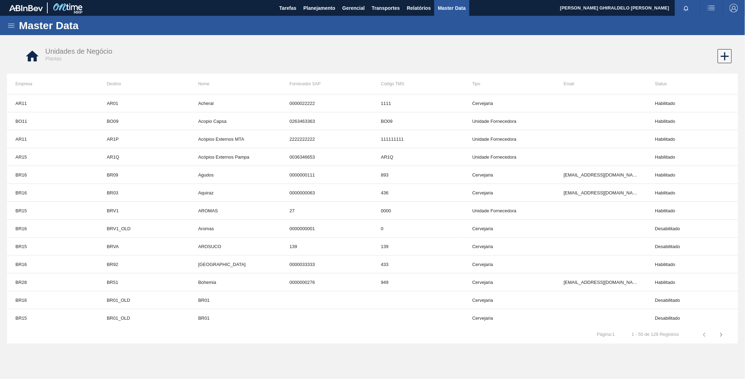
click at [722, 336] on icon "button" at bounding box center [721, 334] width 8 height 8
